Goal: Information Seeking & Learning: Learn about a topic

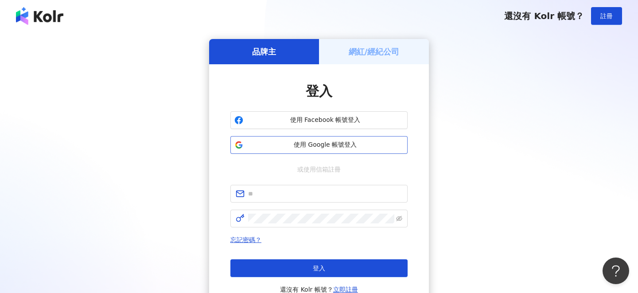
click at [346, 148] on span "使用 Google 帳號登入" at bounding box center [325, 144] width 157 height 9
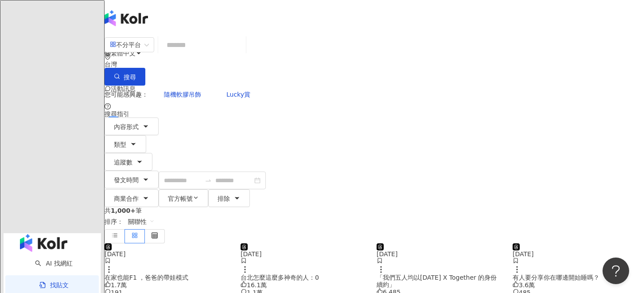
click at [594, 243] on img at bounding box center [575, 243] width 125 height 0
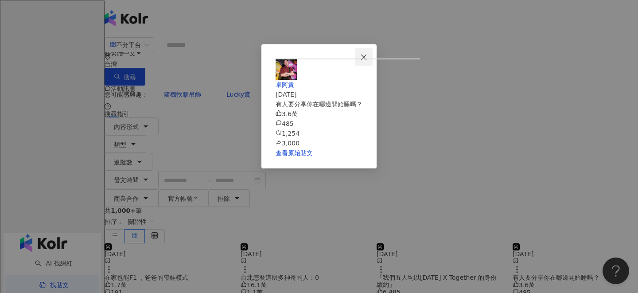
click at [367, 56] on icon "close" at bounding box center [363, 57] width 7 height 7
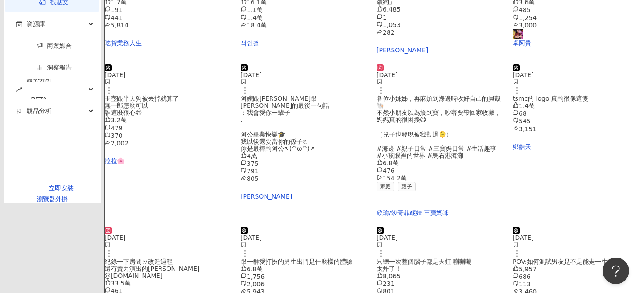
scroll to position [282, 0]
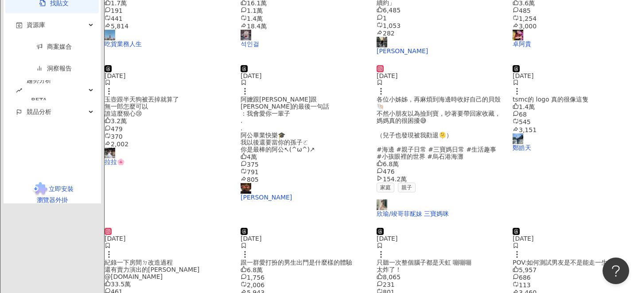
click at [556, 65] on img at bounding box center [575, 65] width 125 height 0
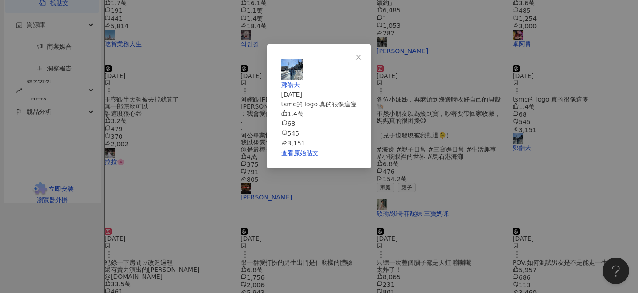
click at [576, 164] on div "[PERSON_NAME][DATE] tsmc的 logo 真的很像這隻 1.4萬 68 545 3,151 查看原始貼文" at bounding box center [319, 146] width 638 height 293
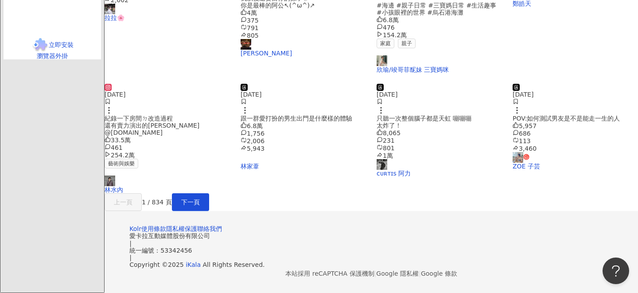
scroll to position [430, 0]
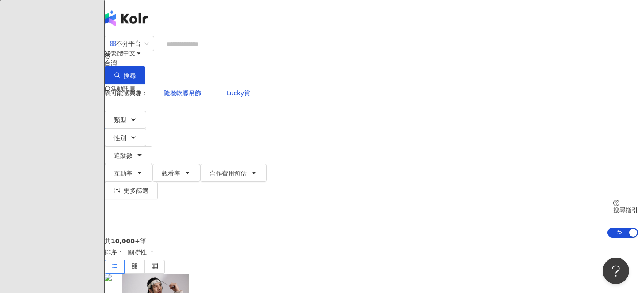
click at [233, 45] on input "search" at bounding box center [198, 43] width 72 height 17
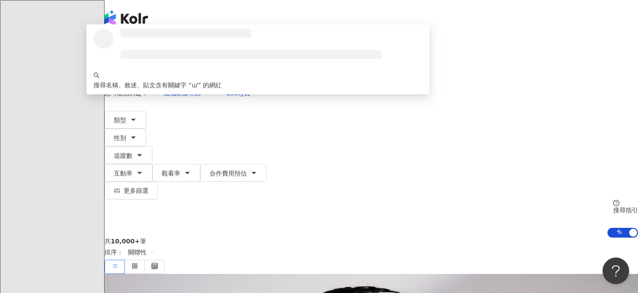
type input "*"
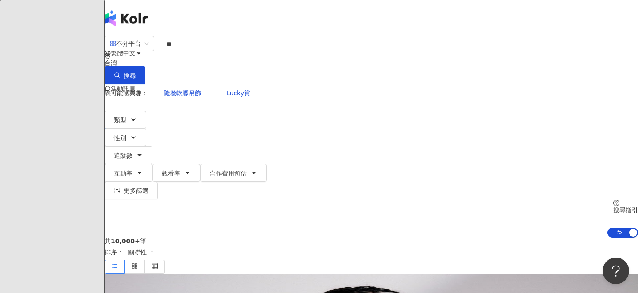
type input "**"
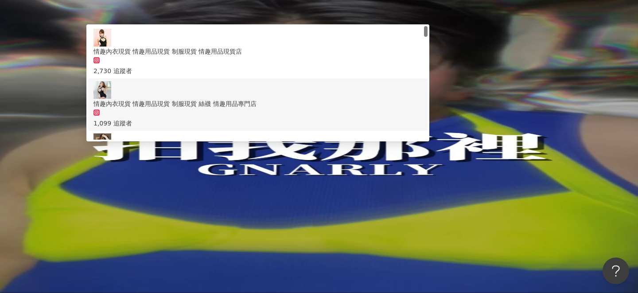
click at [549, 97] on div "您可能感興趣： 性愛 成人用品 潤滑液 情慾 情趣用品 類型 性別 追蹤數 互動率 觀看率 合作費用預估 更多篩選 搜尋指引 AI 開啟 AI 關閉" at bounding box center [371, 160] width 533 height 153
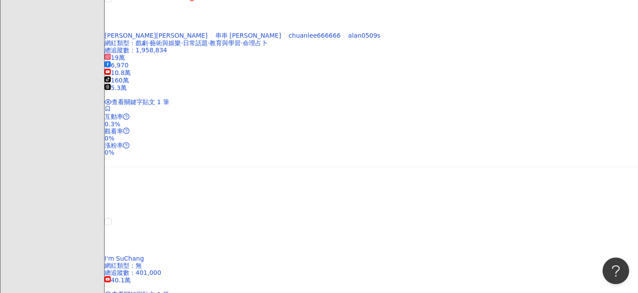
scroll to position [809, 0]
